Goal: Transaction & Acquisition: Obtain resource

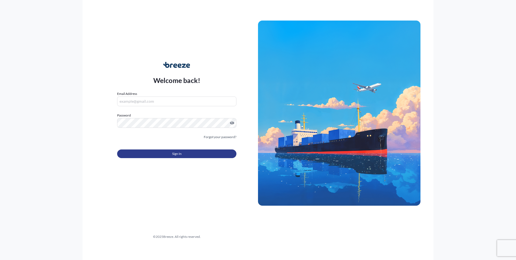
type input "[EMAIL_ADDRESS][DOMAIN_NAME]"
click at [163, 151] on button "Sign In" at bounding box center [176, 153] width 119 height 9
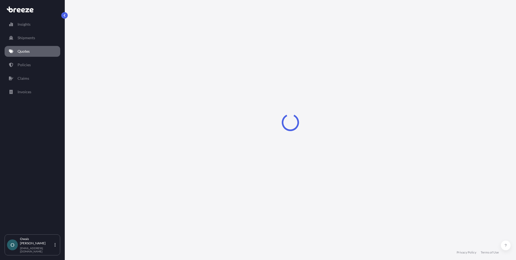
click at [7, 153] on div "Insights Shipments Quotes Policies Claims Invoices" at bounding box center [33, 124] width 56 height 220
click at [22, 51] on p "Quotes" at bounding box center [24, 51] width 12 height 5
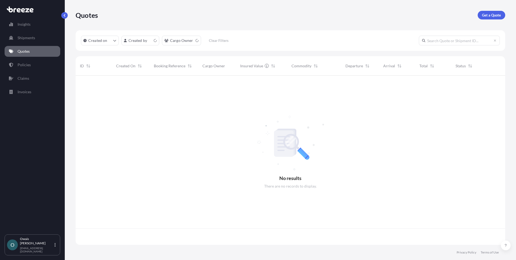
scroll to position [168, 426]
click at [487, 15] on p "Get a Quote" at bounding box center [491, 14] width 19 height 5
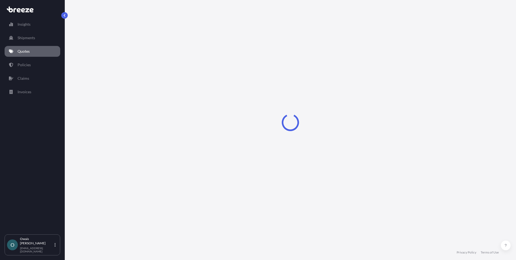
select select "Air"
select select "1"
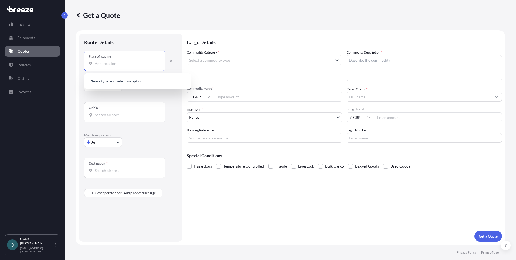
click at [110, 66] on input "Place of loading" at bounding box center [127, 63] width 64 height 5
click at [127, 67] on div "Place of loading" at bounding box center [124, 61] width 81 height 20
click at [127, 66] on input "Place of loading" at bounding box center [127, 63] width 64 height 5
paste input "[GEOGRAPHIC_DATA]"
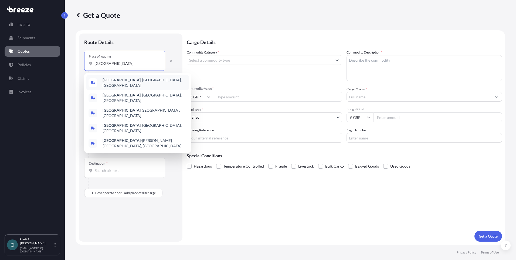
paste input "Hove"
drag, startPoint x: 121, startPoint y: 63, endPoint x: 69, endPoint y: 64, distance: 52.7
click at [69, 64] on div "Get a Quote Route Details Place of loading BrightonHove Road Road Rail Origin *…" at bounding box center [290, 122] width 451 height 245
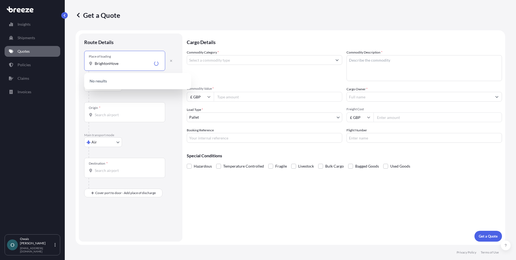
paste input "Place of loading"
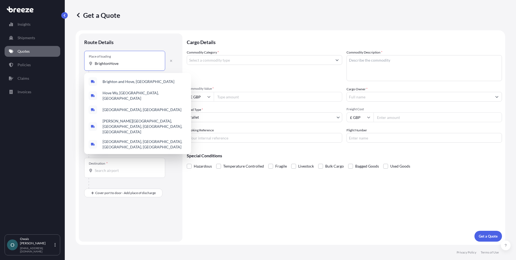
paste input "and"
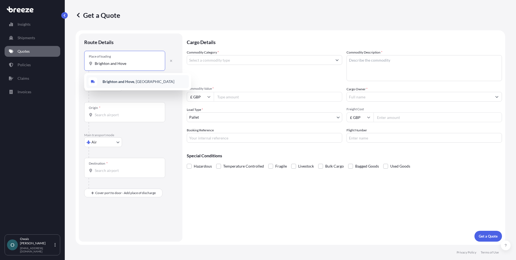
click at [136, 78] on div "Brighton and Hove , [GEOGRAPHIC_DATA]" at bounding box center [137, 81] width 103 height 13
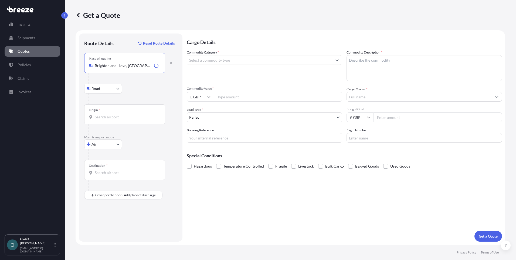
type input "Brighton and Hove, [GEOGRAPHIC_DATA]"
click at [151, 85] on div "Road Road Rail" at bounding box center [130, 89] width 93 height 10
click at [112, 115] on input "Origin *" at bounding box center [127, 116] width 64 height 5
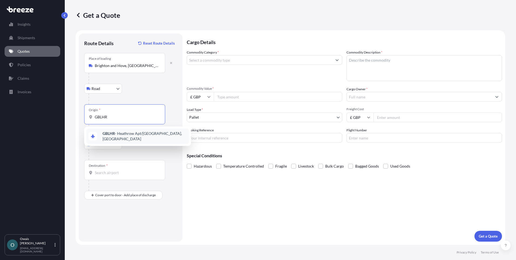
click at [117, 134] on span "GBLHR - Heathrow Apt/[GEOGRAPHIC_DATA], [GEOGRAPHIC_DATA]" at bounding box center [145, 136] width 84 height 11
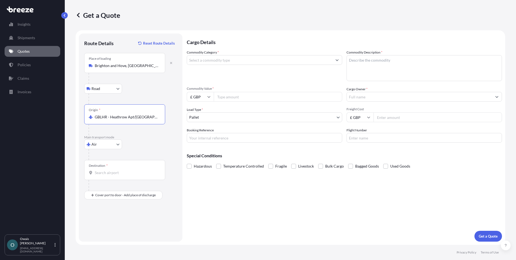
type input "GBLHR - Heathrow Apt/[GEOGRAPHIC_DATA], [GEOGRAPHIC_DATA]"
click at [111, 173] on input "Destination *" at bounding box center [127, 172] width 64 height 5
click at [115, 192] on span "SADMM - Ad [GEOGRAPHIC_DATA] , [GEOGRAPHIC_DATA]" at bounding box center [142, 190] width 79 height 5
type input "SADMM - Ad [GEOGRAPHIC_DATA], [GEOGRAPHIC_DATA]"
click at [237, 212] on div "Cargo Details Commodity Category * Commodity Description * Commodity Value * £ …" at bounding box center [344, 137] width 315 height 208
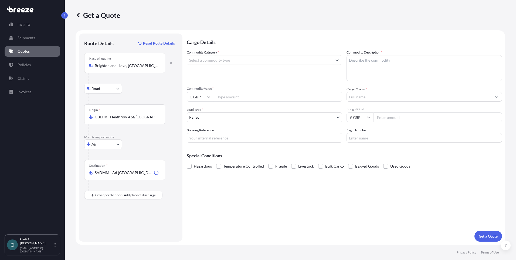
click at [226, 62] on input "Commodity Category *" at bounding box center [259, 60] width 145 height 10
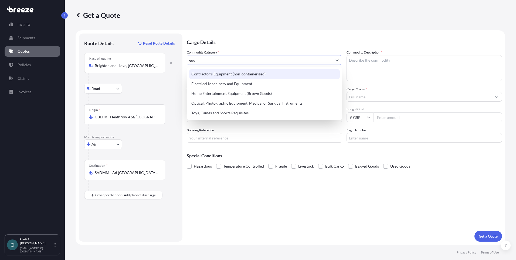
click at [231, 74] on div "Contractor's Equipment (non-containerized)" at bounding box center [264, 74] width 151 height 10
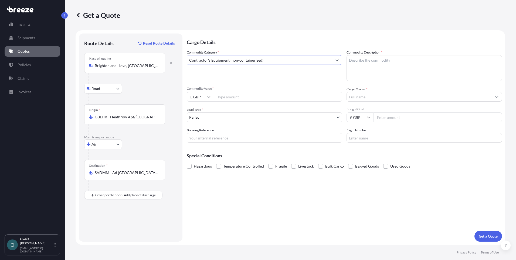
type input "Contractor's Equipment (non-containerized)"
click at [377, 53] on label "Commodity Description *" at bounding box center [365, 52] width 36 height 5
click at [377, 55] on textarea "Commodity Description *" at bounding box center [425, 68] width 156 height 26
click at [376, 60] on textarea "Commodity Description *" at bounding box center [425, 68] width 156 height 26
click at [380, 71] on textarea "Commodity Description *" at bounding box center [425, 68] width 156 height 26
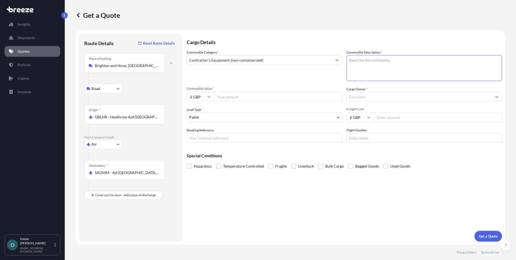
paste textarea "HS CODE: 84219100"
type textarea "HS CODE: 84219100"
click at [225, 96] on input "Commodity Value *" at bounding box center [278, 97] width 129 height 10
type input "8529.80"
click at [367, 97] on input "Cargo Owner *" at bounding box center [419, 97] width 145 height 10
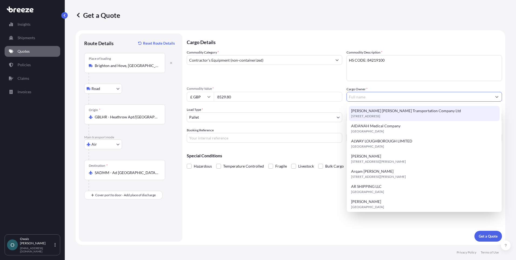
click at [373, 111] on span "[PERSON_NAME] [PERSON_NAME] Transportation Company Ltd" at bounding box center [406, 110] width 110 height 5
type input "[PERSON_NAME] [PERSON_NAME] Transportation Company Ltd"
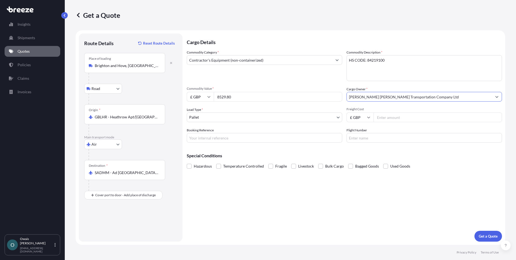
click at [399, 118] on input "Freight Cost" at bounding box center [438, 117] width 129 height 10
click at [386, 116] on input "Freight Cost" at bounding box center [438, 117] width 129 height 10
type input "595"
click at [220, 136] on input "Booking Reference" at bounding box center [265, 138] width 156 height 10
type input "QMIK00096113"
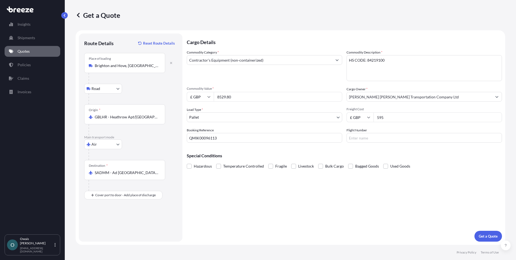
drag, startPoint x: 235, startPoint y: 193, endPoint x: 242, endPoint y: 181, distance: 13.9
click at [235, 193] on div "Cargo Details Commodity Category * Contractor's Equipment (non-containerized) C…" at bounding box center [344, 137] width 315 height 208
drag, startPoint x: 326, startPoint y: 206, endPoint x: 333, endPoint y: 205, distance: 6.8
click at [326, 206] on div "Cargo Details Commodity Category * Contractor's Equipment (non-containerized) C…" at bounding box center [344, 137] width 315 height 208
click at [482, 235] on p "Get a Quote" at bounding box center [488, 235] width 19 height 5
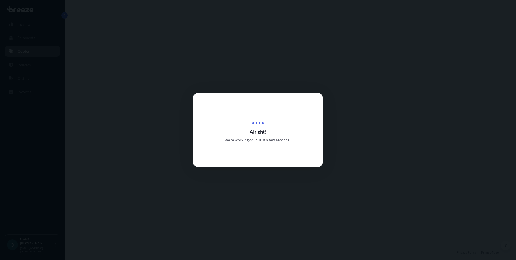
select select "Road"
select select "Air"
select select "1"
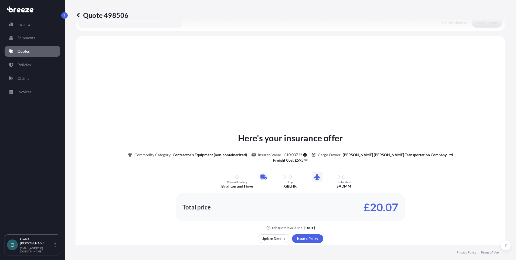
scroll to position [184, 0]
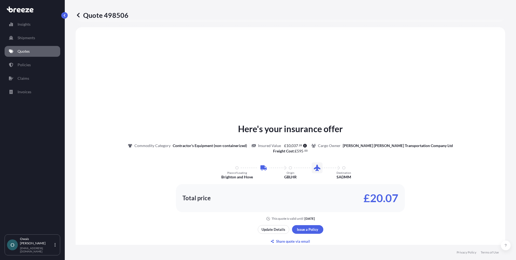
drag, startPoint x: 92, startPoint y: 173, endPoint x: 98, endPoint y: 178, distance: 8.6
click at [92, 173] on div "Here's your insurance offer Commodity Category Contractor's Equipment (non-cont…" at bounding box center [290, 171] width 415 height 98
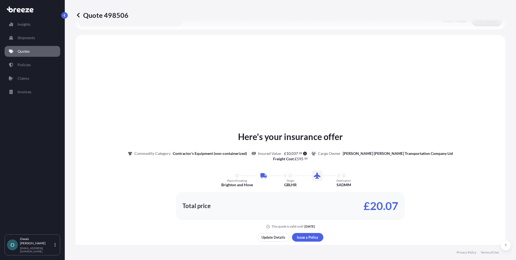
scroll to position [76, 0]
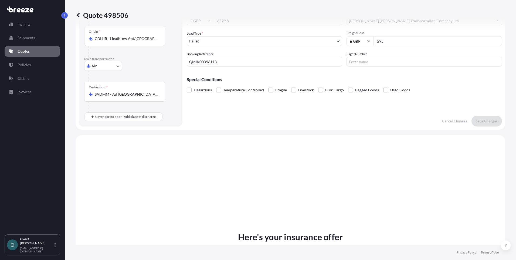
click at [279, 90] on span "Fragile" at bounding box center [281, 90] width 12 height 8
click at [268, 86] on input "Fragile" at bounding box center [268, 86] width 0 height 0
click at [487, 120] on p "Save Changes" at bounding box center [487, 120] width 22 height 5
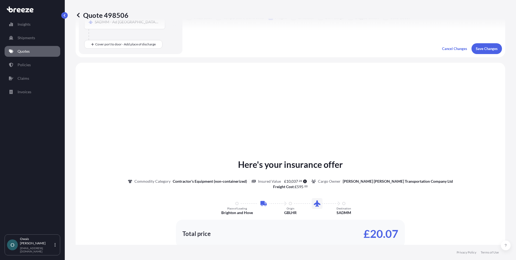
scroll to position [184, 0]
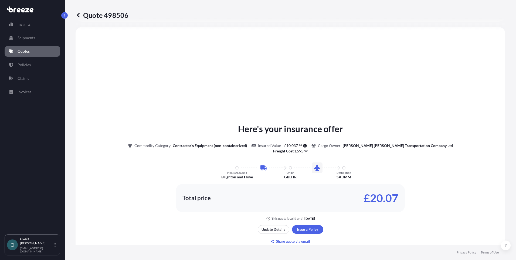
select select "Road"
select select "Air"
select select "1"
